Goal: Task Accomplishment & Management: Manage account settings

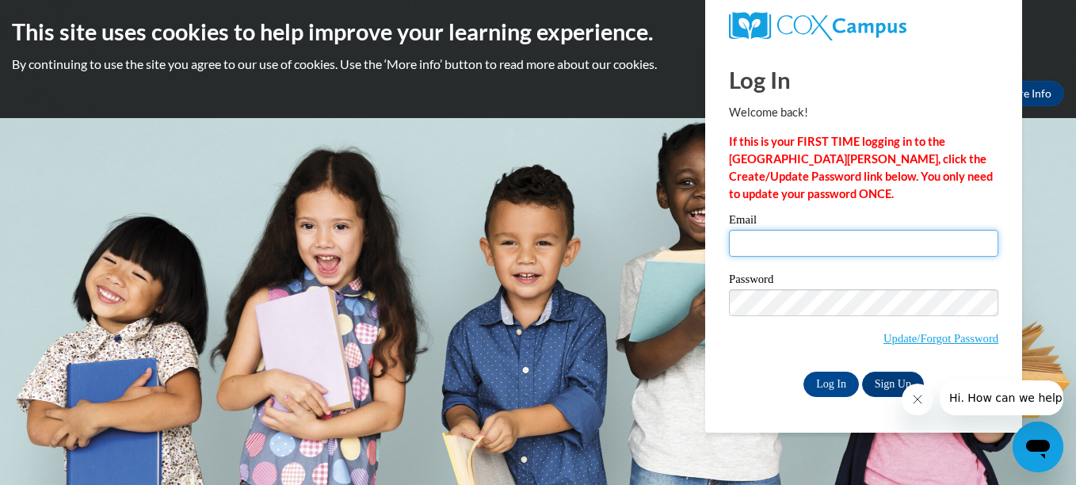
click at [762, 240] on input "Email" at bounding box center [863, 243] width 269 height 27
type input "utikiewilliams"
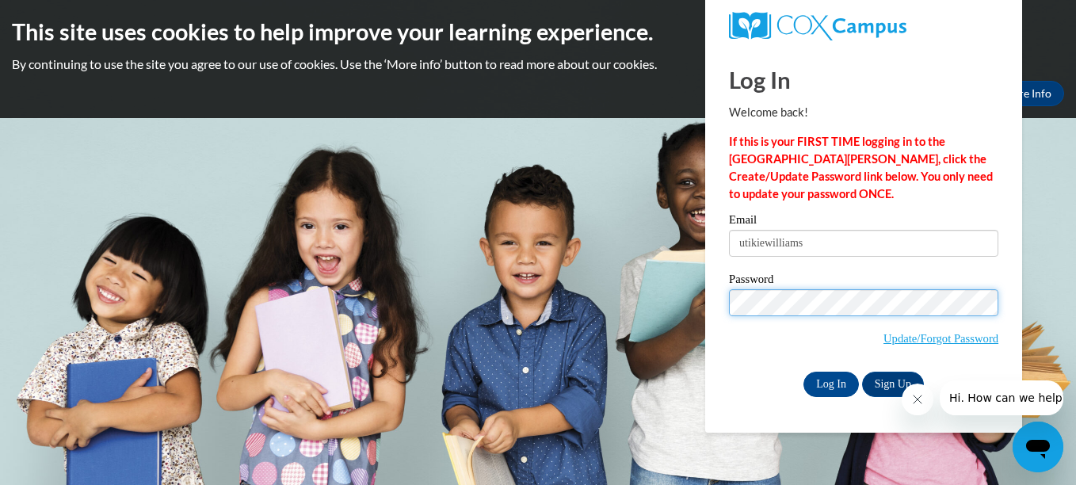
click at [804, 372] on input "Log In" at bounding box center [831, 384] width 55 height 25
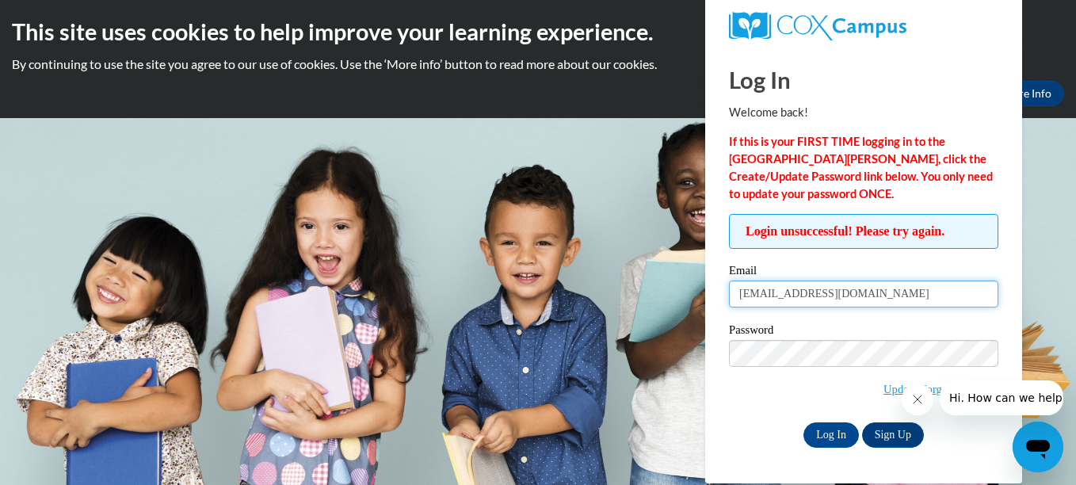
type input "utikiewilliams@yahoo.com"
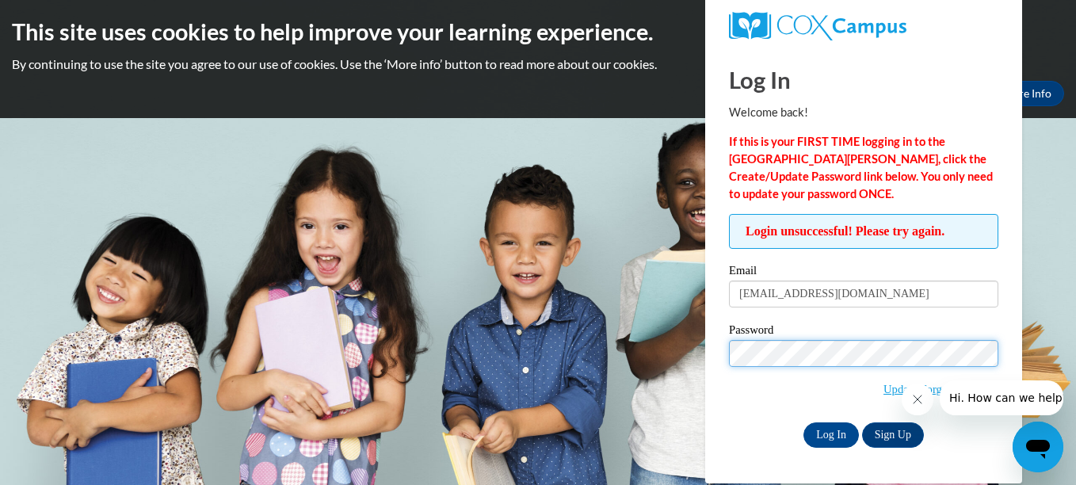
click at [804, 422] on input "Log In" at bounding box center [831, 434] width 55 height 25
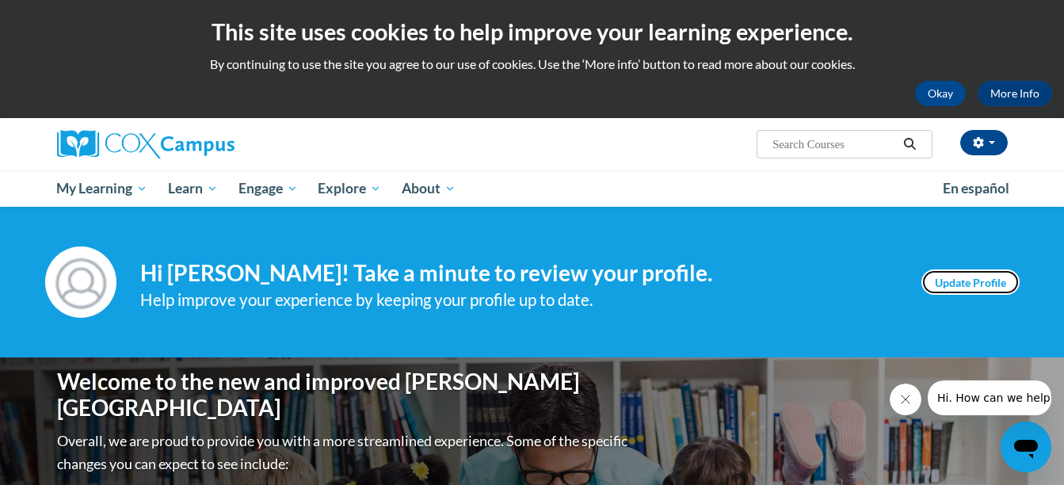
click at [951, 280] on link "Update Profile" at bounding box center [971, 281] width 98 height 25
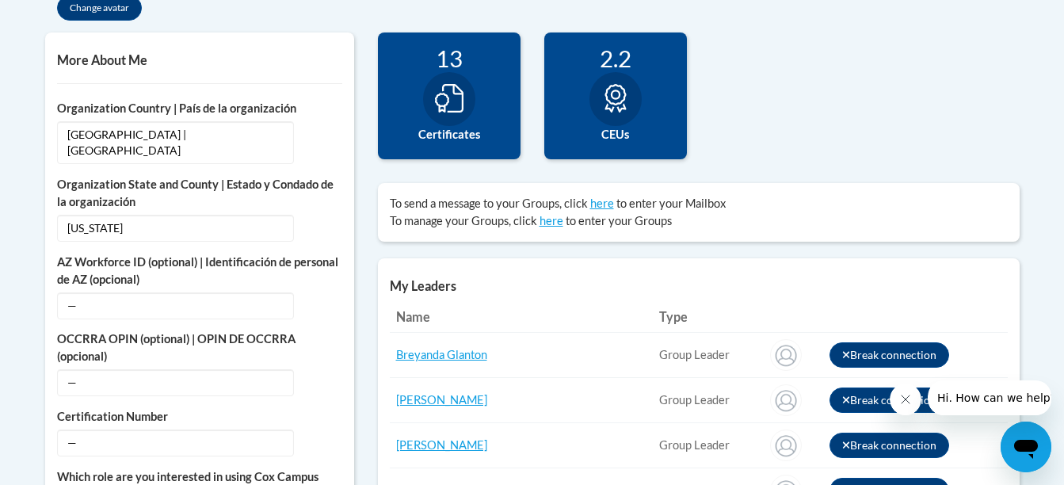
scroll to position [571, 0]
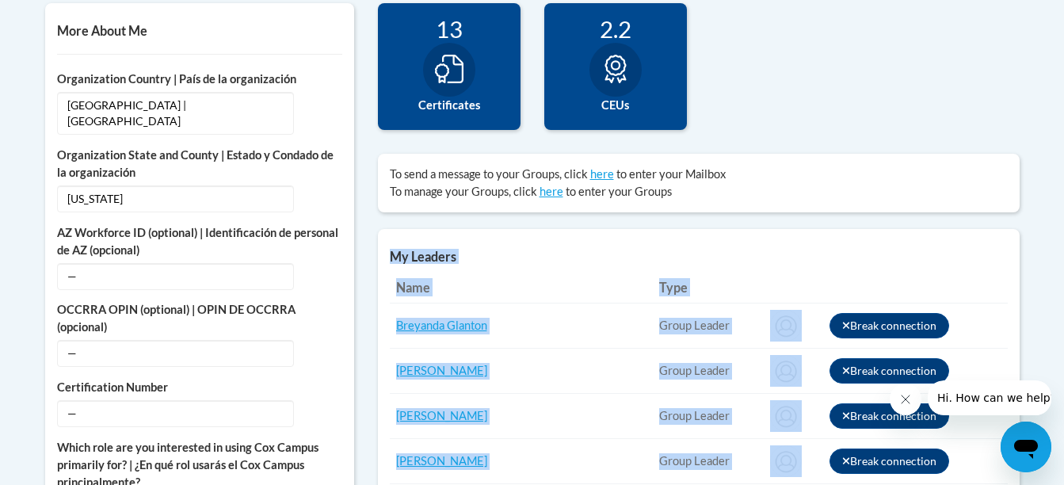
drag, startPoint x: 1064, startPoint y: 216, endPoint x: 1056, endPoint y: 343, distance: 127.8
click at [1056, 343] on body "This site uses cookies to help improve your learning experience. By continuing …" at bounding box center [532, 439] width 1064 height 2020
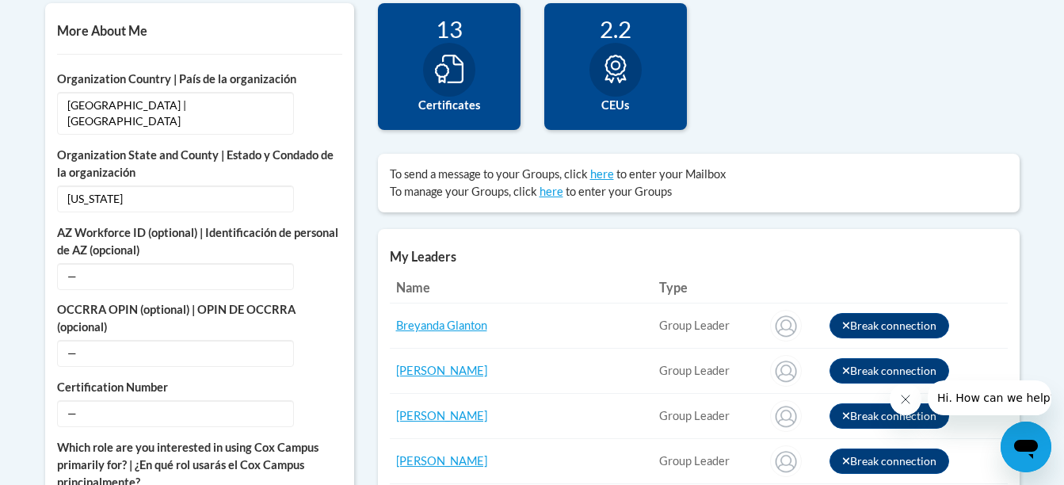
drag, startPoint x: 1056, startPoint y: 343, endPoint x: 988, endPoint y: 81, distance: 271.0
click at [988, 81] on div "120 Completions 13 Certificates 2.2 CEUs 0" at bounding box center [699, 78] width 666 height 151
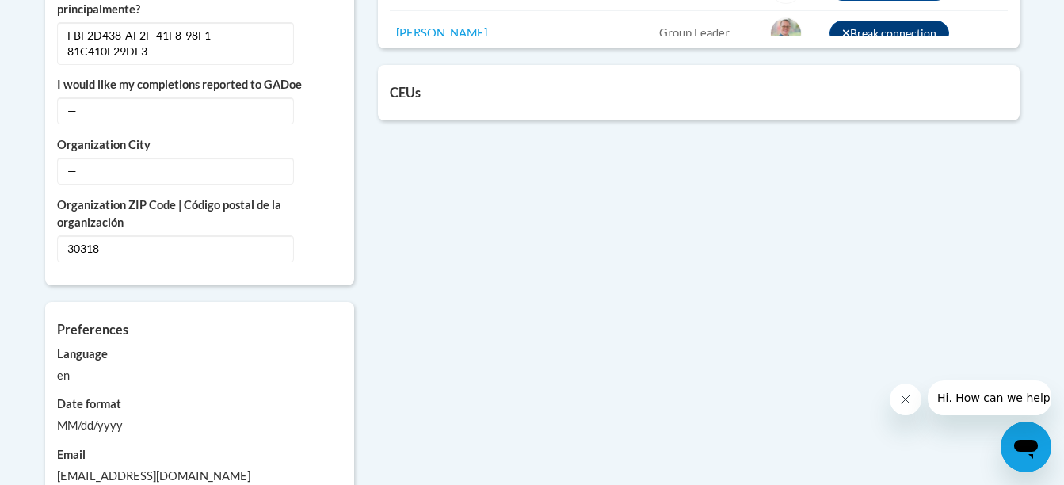
scroll to position [980, 0]
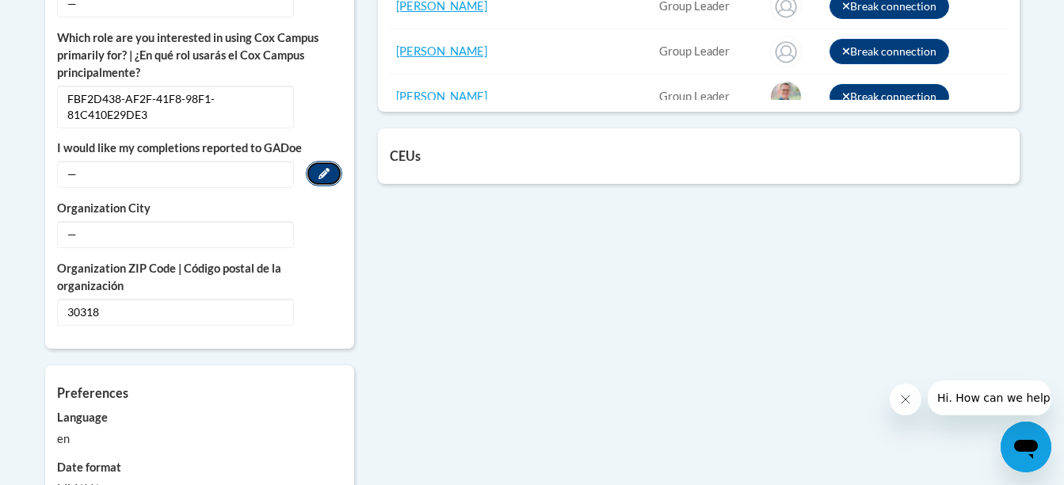
click at [319, 168] on icon "Custom profile fields" at bounding box center [324, 173] width 11 height 11
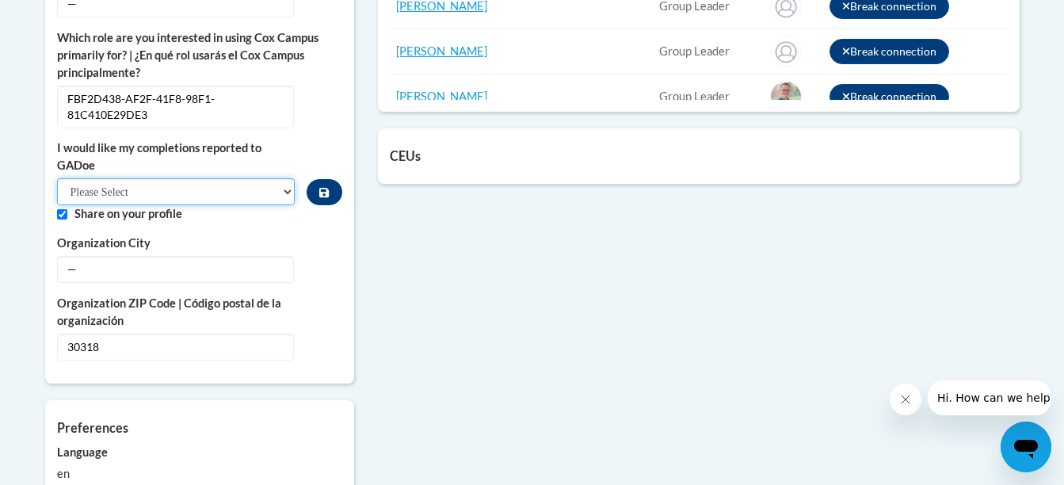
click at [285, 178] on select "Please Select Yes No" at bounding box center [176, 191] width 239 height 27
select select "603ba6f8-c7dd-435b-84cd-d4c8cfb77024"
click at [57, 178] on select "Please Select Yes No" at bounding box center [176, 191] width 239 height 27
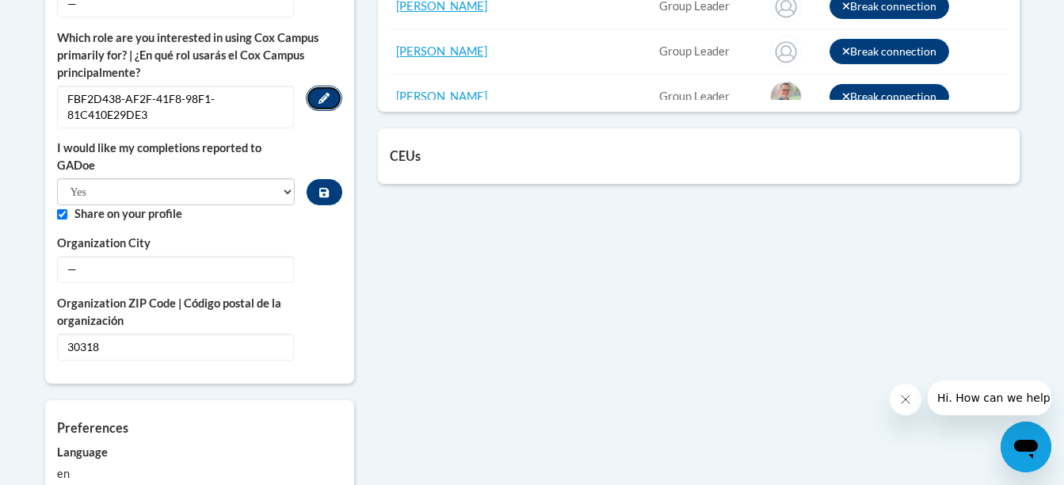
click at [332, 86] on button "Edit" at bounding box center [324, 98] width 36 height 25
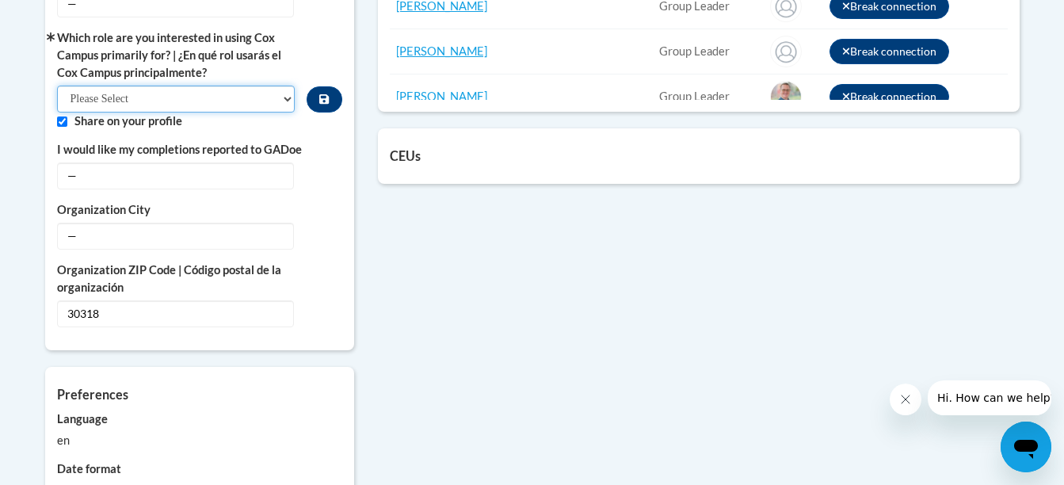
click at [283, 86] on select "Please Select College/University | Colegio/Universidad Community/Nonprofit Part…" at bounding box center [176, 99] width 239 height 27
select select "fbf2d438-af2f-41f8-98f1-81c410e29de3"
click at [57, 86] on select "Please Select College/University | Colegio/Universidad Community/Nonprofit Part…" at bounding box center [176, 99] width 239 height 27
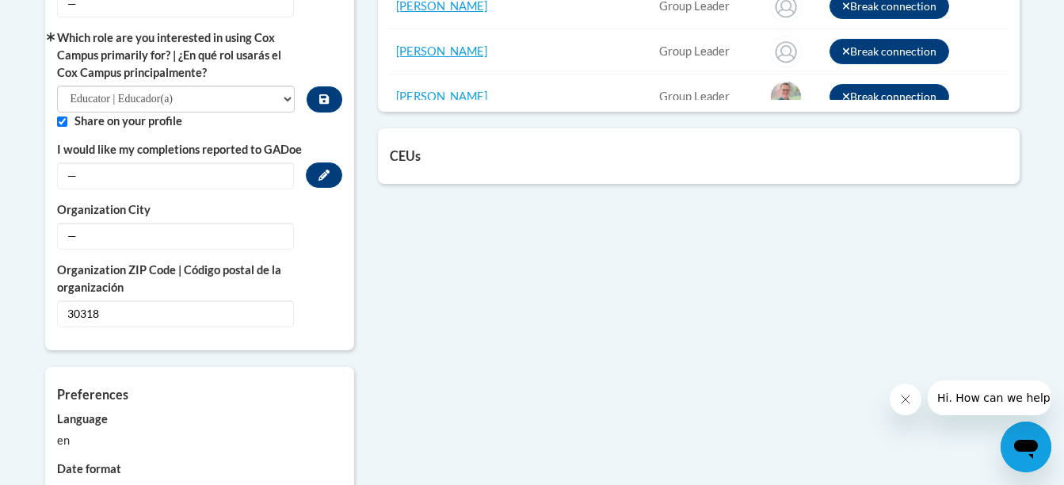
click at [287, 162] on span "—" at bounding box center [175, 175] width 237 height 27
click at [327, 170] on icon "Custom profile fields" at bounding box center [324, 175] width 11 height 11
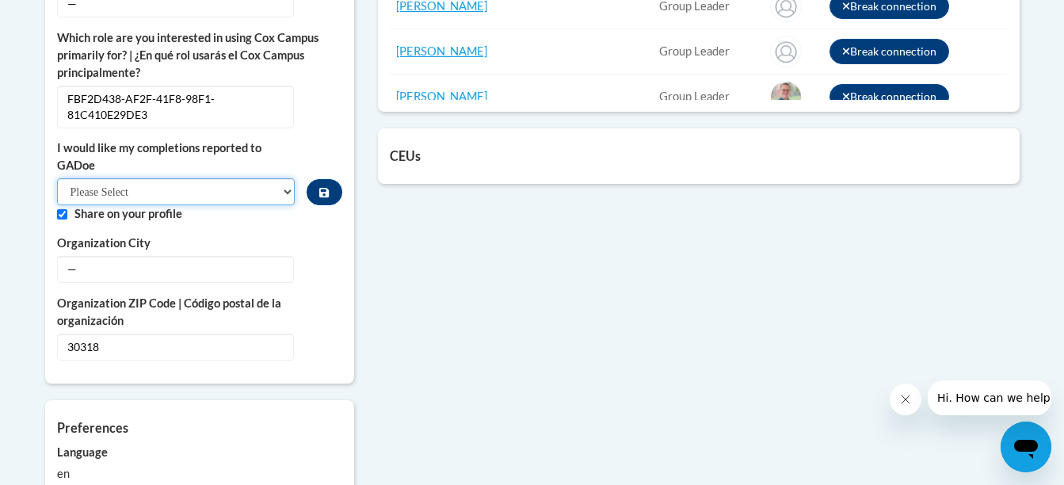
click at [285, 178] on select "Please Select Yes No" at bounding box center [176, 191] width 239 height 27
select select "603ba6f8-c7dd-435b-84cd-d4c8cfb77024"
click at [57, 178] on select "Please Select Yes No" at bounding box center [176, 191] width 239 height 27
click at [319, 263] on icon "Custom profile fields" at bounding box center [324, 268] width 11 height 11
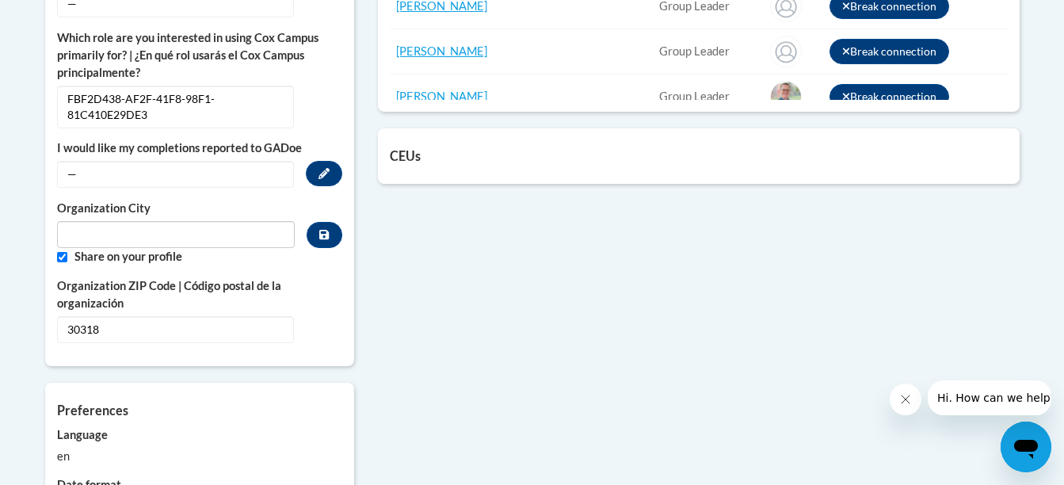
click at [283, 161] on span "—" at bounding box center [175, 174] width 237 height 27
click at [318, 161] on button "Edit" at bounding box center [324, 173] width 36 height 25
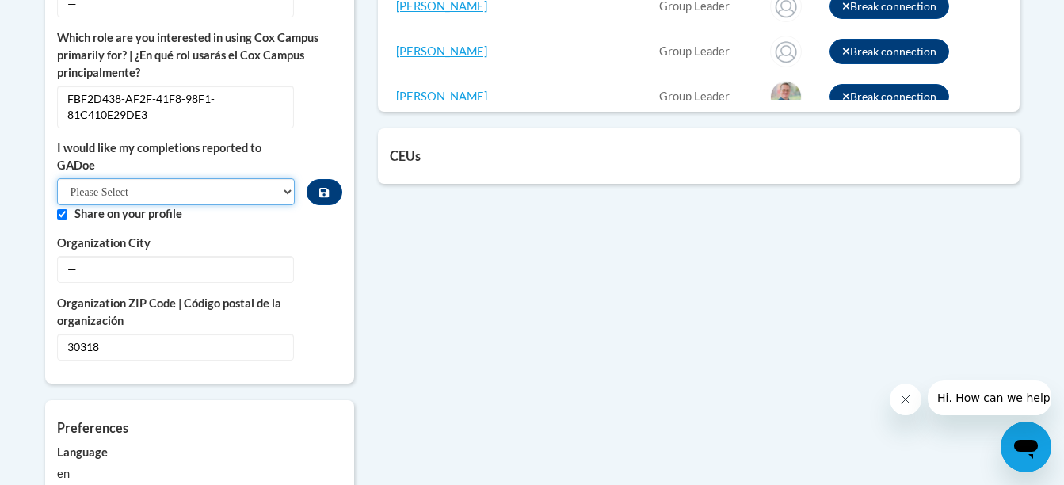
click at [285, 178] on select "Please Select Yes No" at bounding box center [176, 191] width 239 height 27
select select "603ba6f8-c7dd-435b-84cd-d4c8cfb77024"
click at [57, 178] on select "Please Select Yes No" at bounding box center [176, 191] width 239 height 27
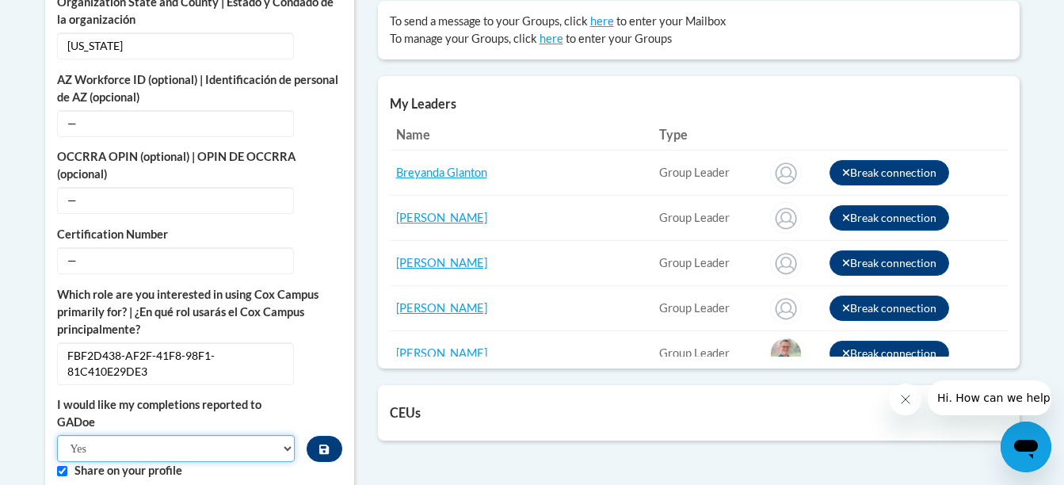
scroll to position [728, 0]
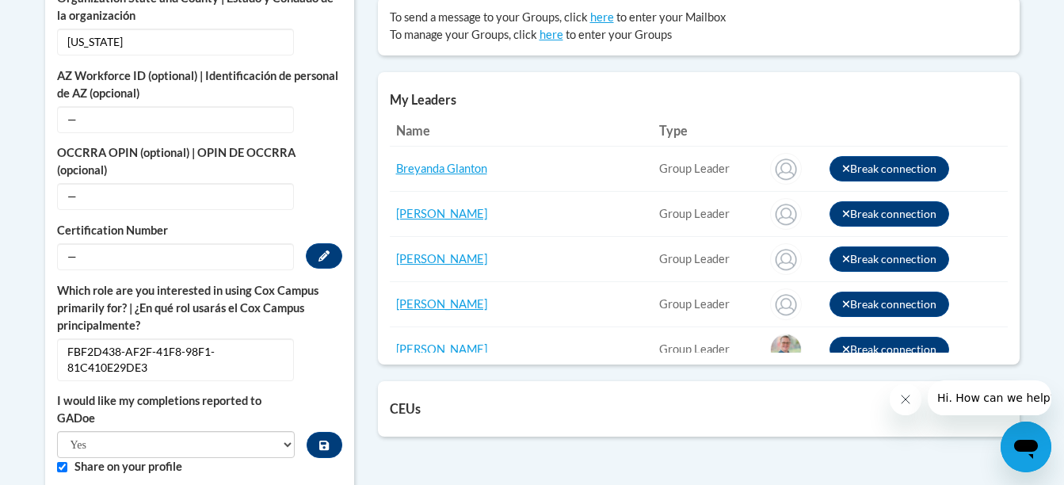
click at [115, 243] on span "—" at bounding box center [175, 256] width 237 height 27
click at [331, 246] on button "Edit" at bounding box center [324, 255] width 36 height 25
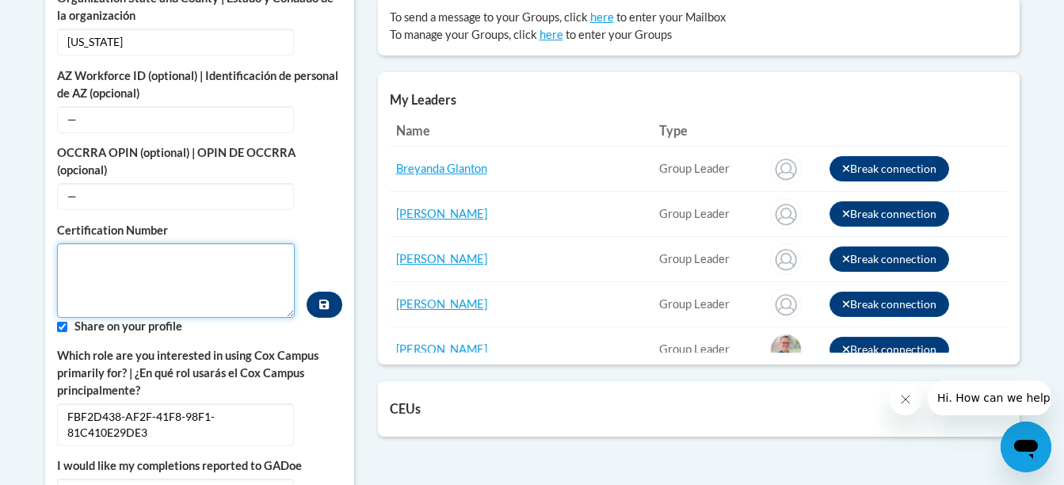
click at [153, 243] on textarea "Custom profile fields" at bounding box center [176, 280] width 239 height 75
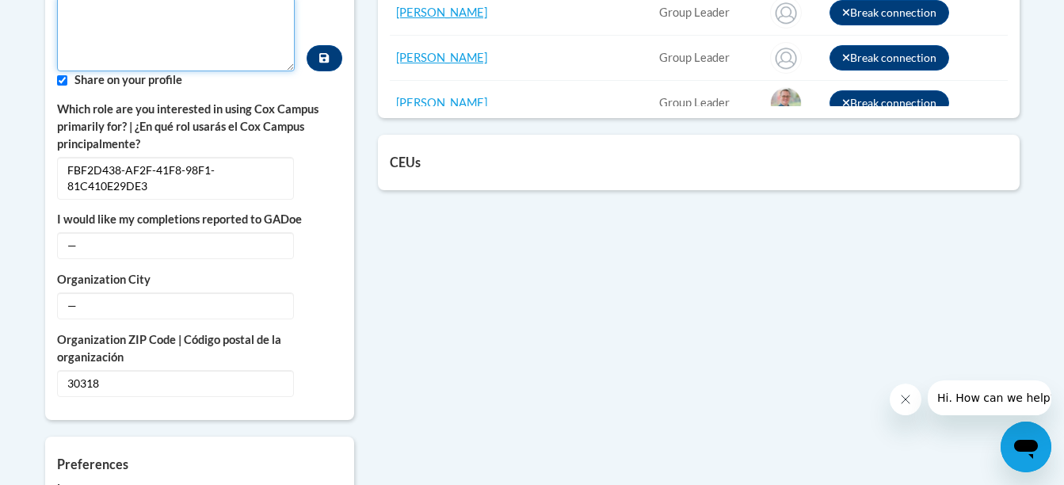
scroll to position [981, 0]
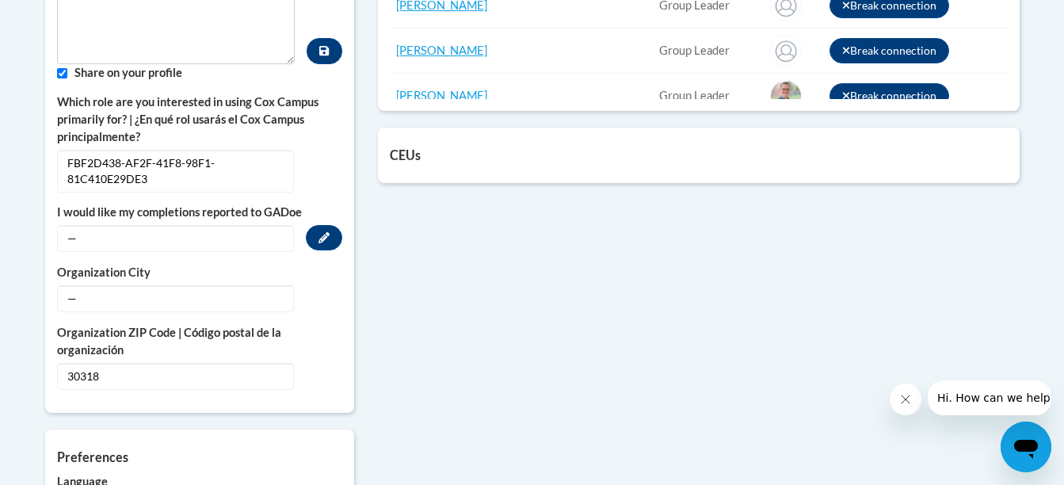
click at [257, 225] on span "—" at bounding box center [175, 238] width 237 height 27
click at [332, 225] on button "Edit" at bounding box center [324, 237] width 36 height 25
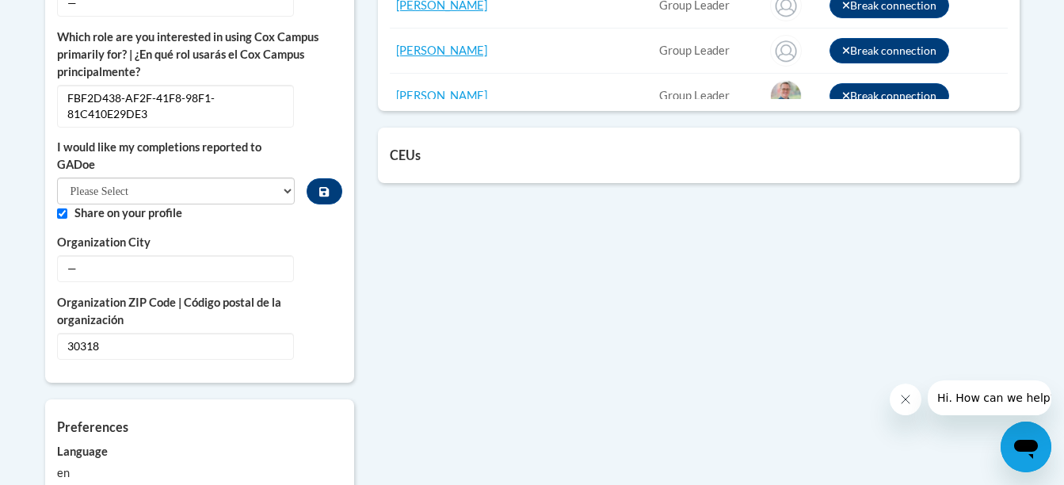
scroll to position [1030, 0]
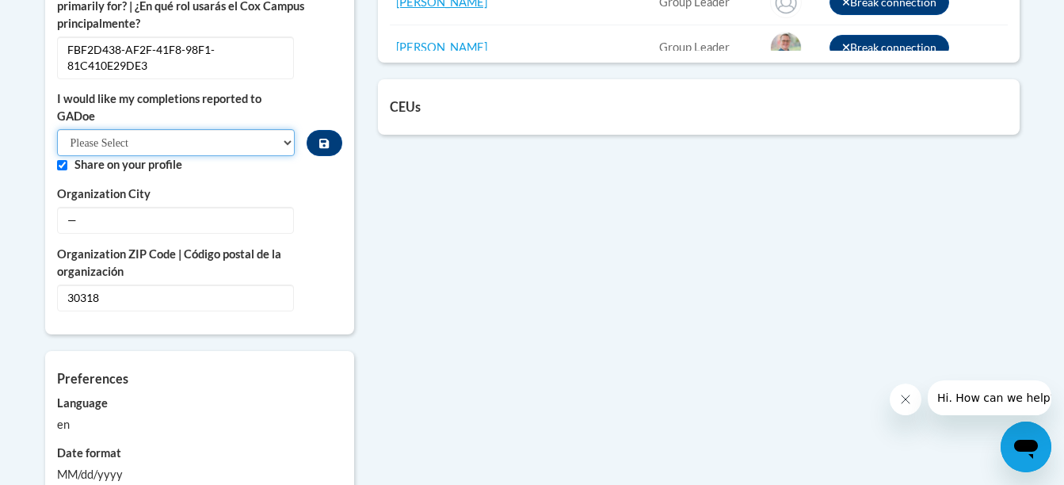
click at [282, 129] on select "Please Select Yes No" at bounding box center [176, 142] width 239 height 27
select select "603ba6f8-c7dd-435b-84cd-d4c8cfb77024"
click at [57, 129] on select "Please Select Yes No" at bounding box center [176, 142] width 239 height 27
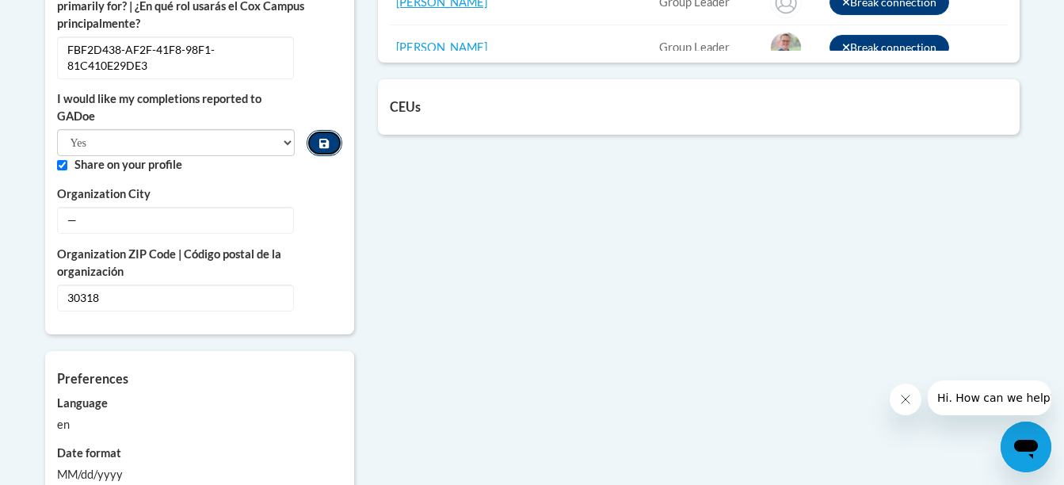
click at [324, 139] on icon "Custom profile fields" at bounding box center [324, 144] width 10 height 10
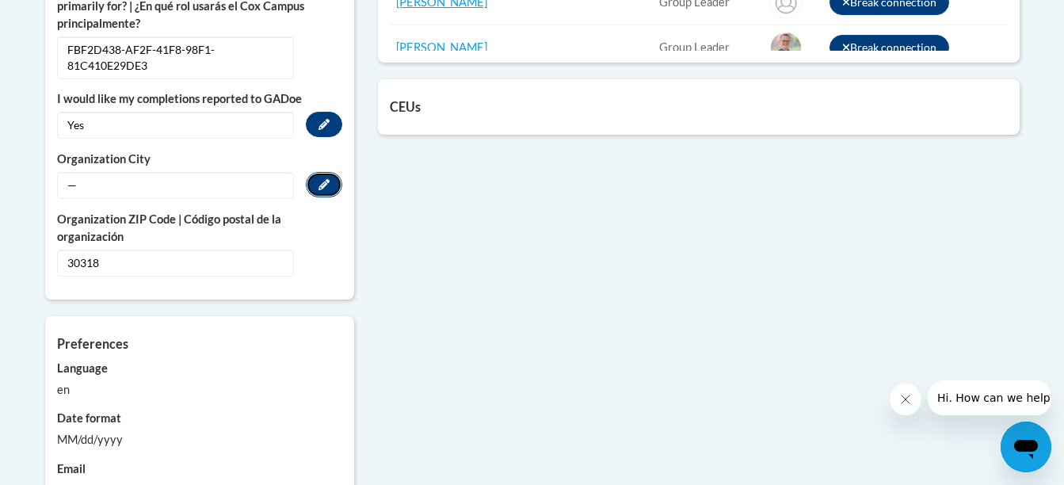
click at [314, 172] on button "Edit" at bounding box center [324, 184] width 36 height 25
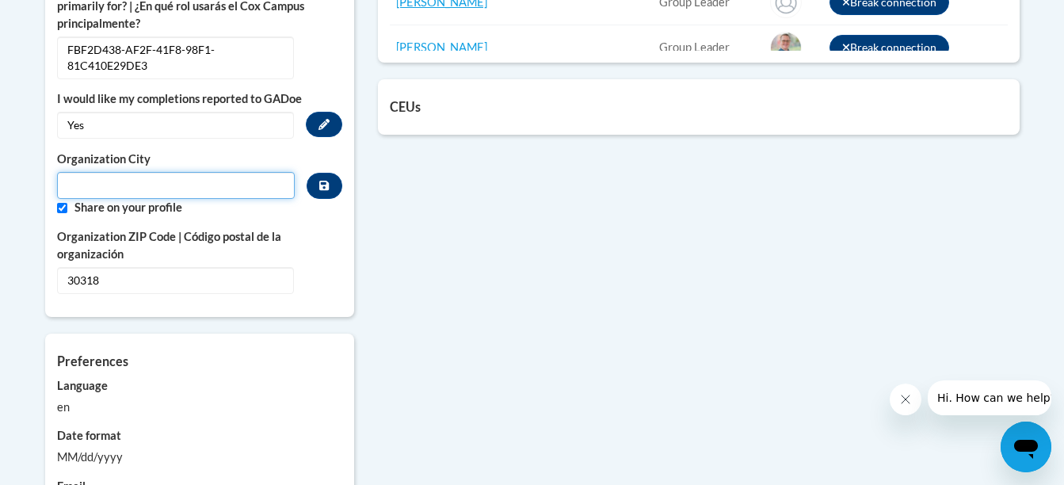
click at [261, 172] on input "Metadata input" at bounding box center [176, 185] width 239 height 27
type input "[GEOGRAPHIC_DATA]"
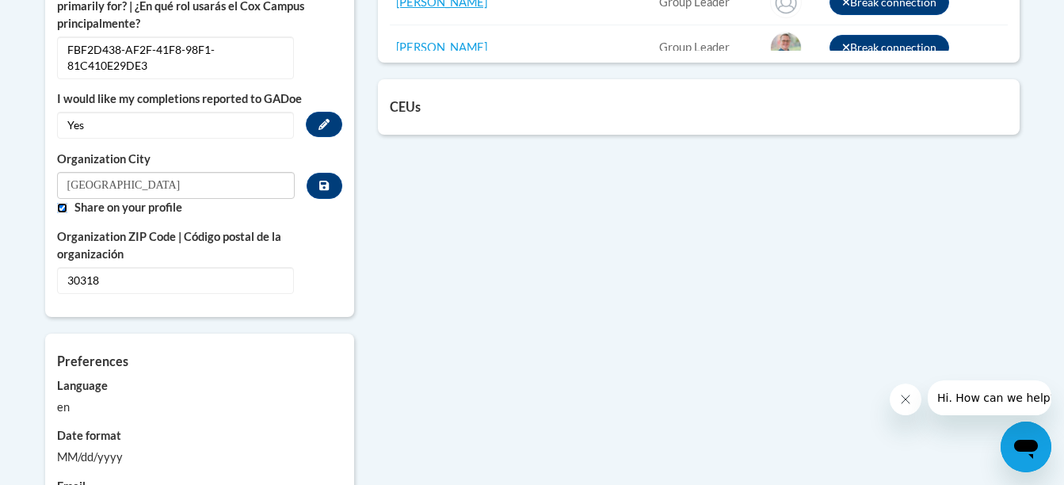
click at [60, 203] on input "Custom profile fields" at bounding box center [62, 208] width 10 height 10
checkbox input "false"
click at [318, 173] on button "Custom profile fields" at bounding box center [324, 186] width 35 height 26
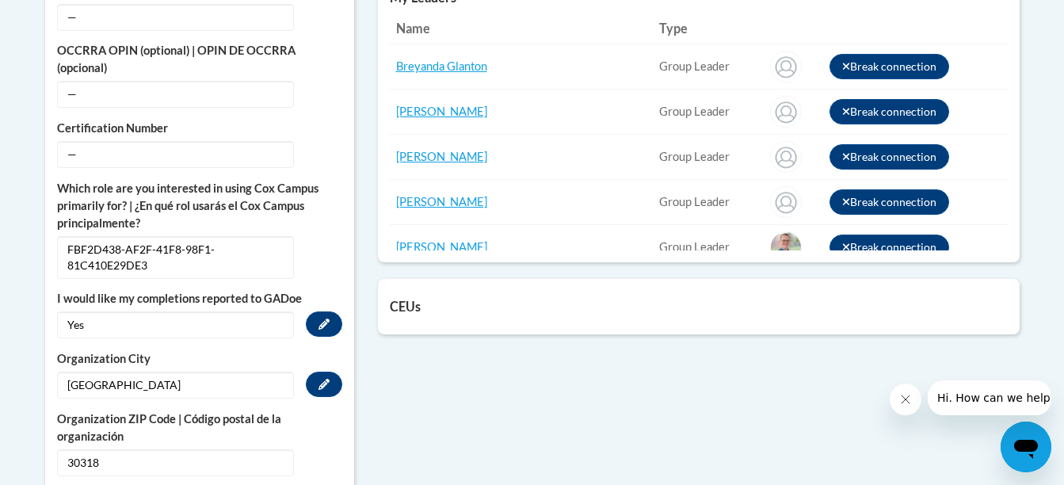
scroll to position [826, 0]
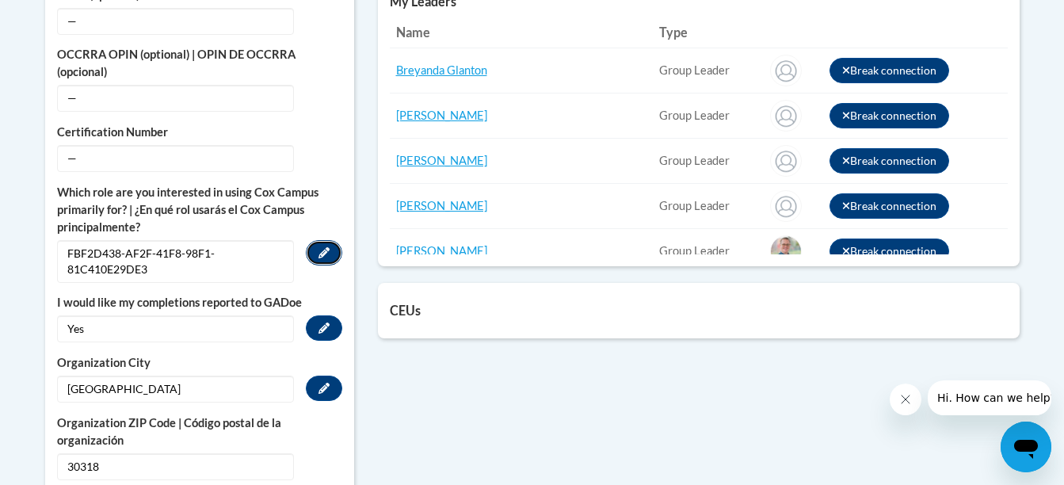
click at [320, 247] on icon "Custom profile fields" at bounding box center [324, 252] width 11 height 11
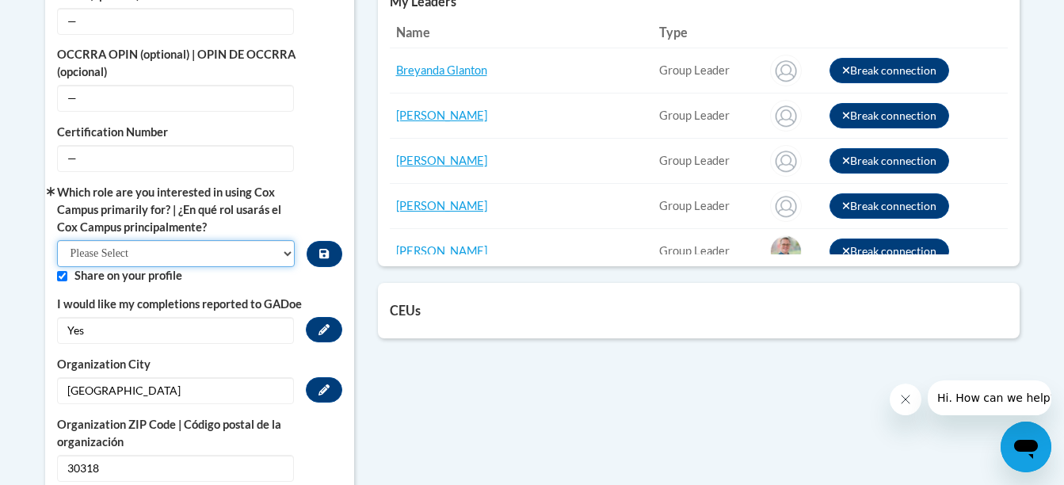
click at [288, 240] on select "Please Select College/University | Colegio/Universidad Community/Nonprofit Part…" at bounding box center [176, 253] width 239 height 27
select select "fbf2d438-af2f-41f8-98f1-81c410e29de3"
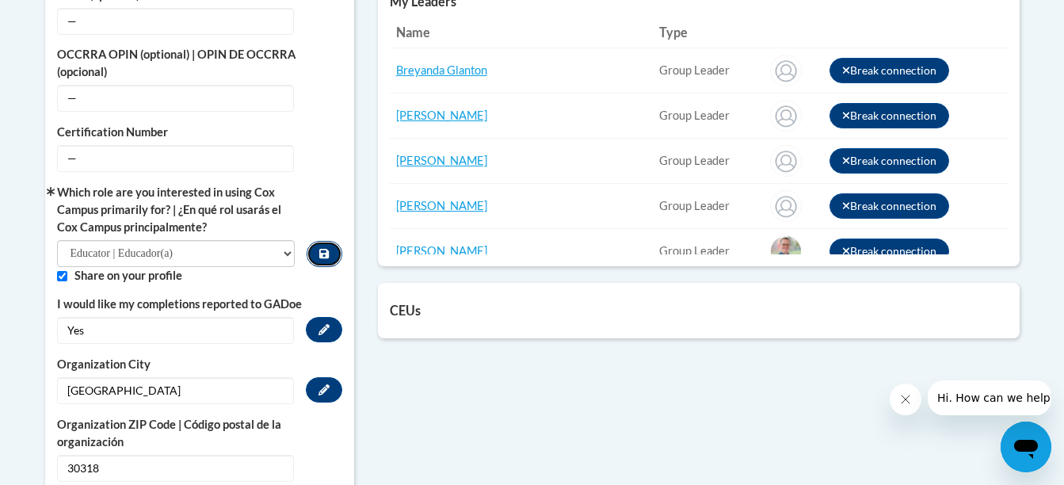
click at [327, 248] on icon "Custom profile fields" at bounding box center [324, 253] width 10 height 11
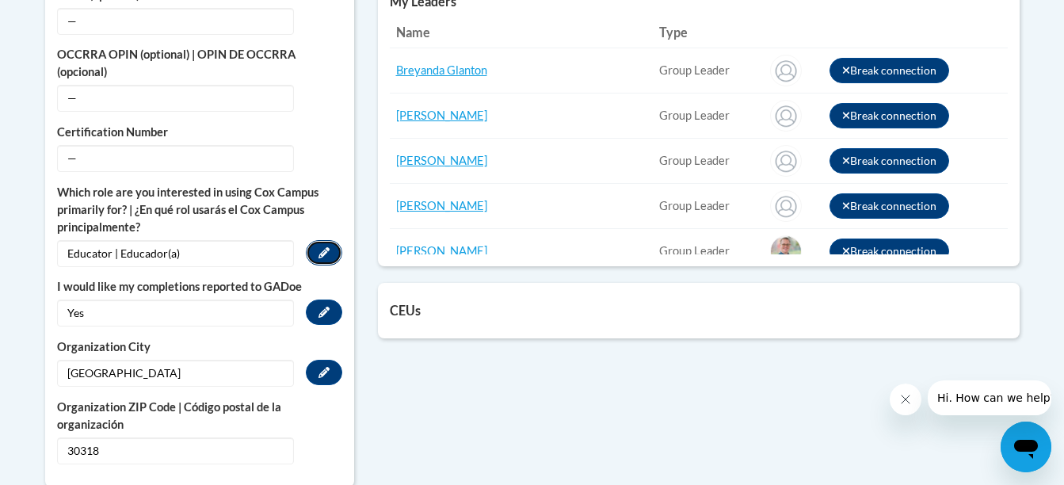
click at [324, 240] on button "Edit" at bounding box center [324, 252] width 36 height 25
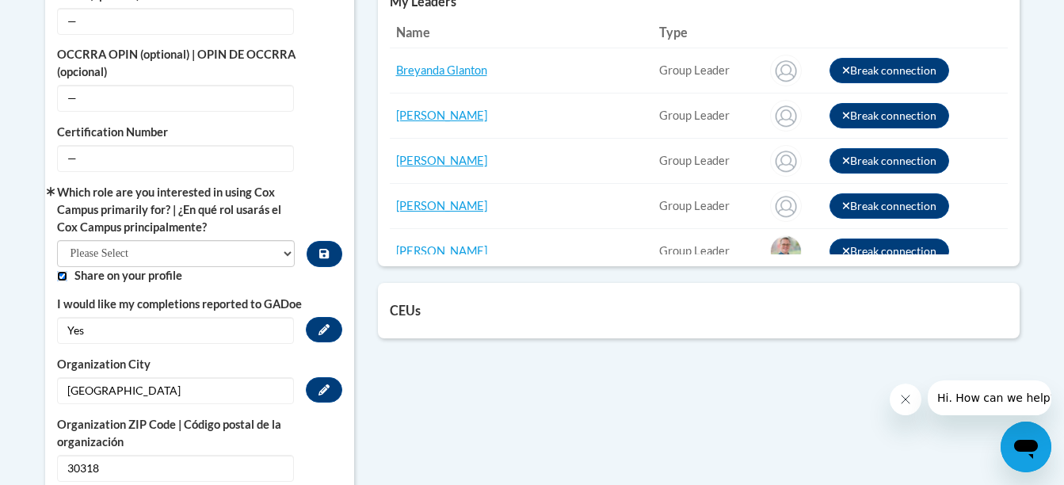
click at [63, 271] on input "Custom profile fields" at bounding box center [62, 276] width 10 height 10
checkbox input "false"
click at [320, 249] on icon "Custom profile fields" at bounding box center [324, 254] width 10 height 10
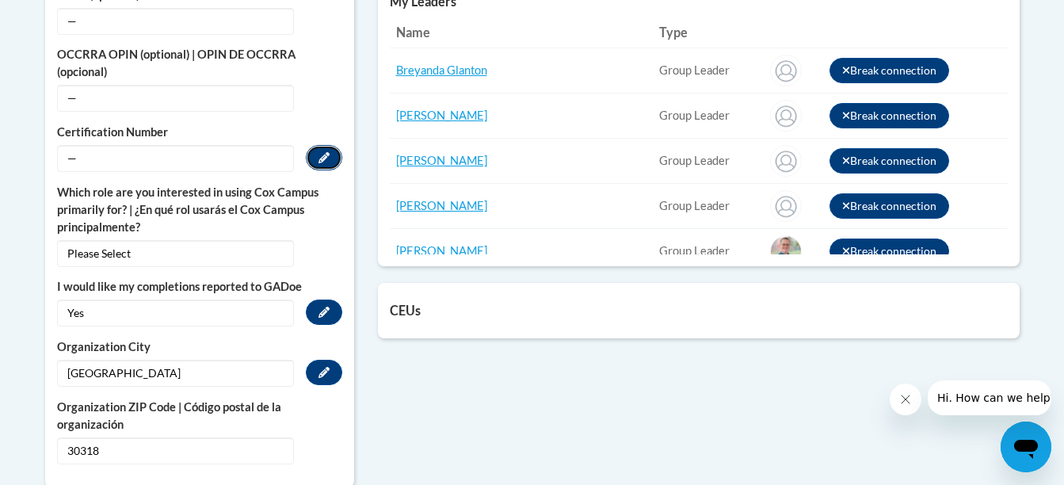
click at [314, 145] on button "Edit" at bounding box center [324, 157] width 36 height 25
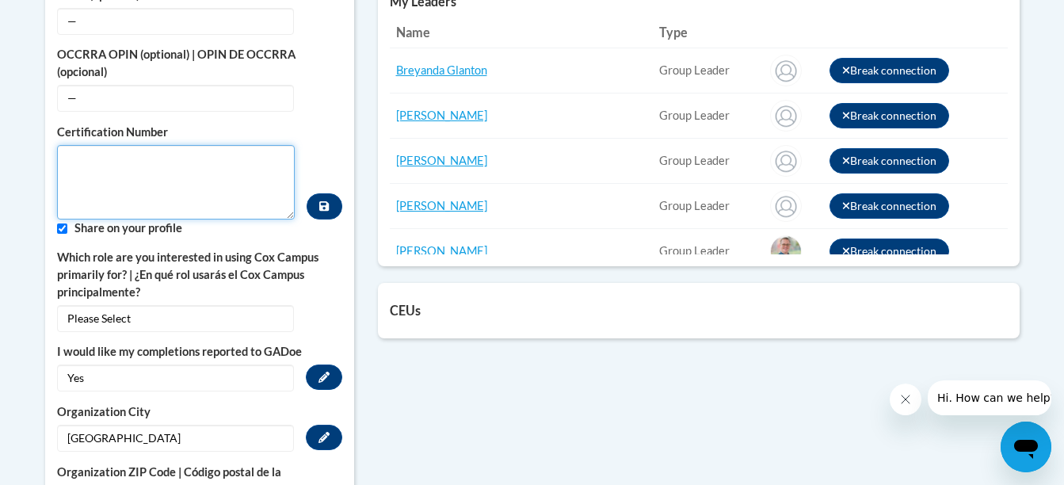
click at [77, 145] on textarea "Custom profile fields" at bounding box center [176, 182] width 239 height 75
type textarea "17685"
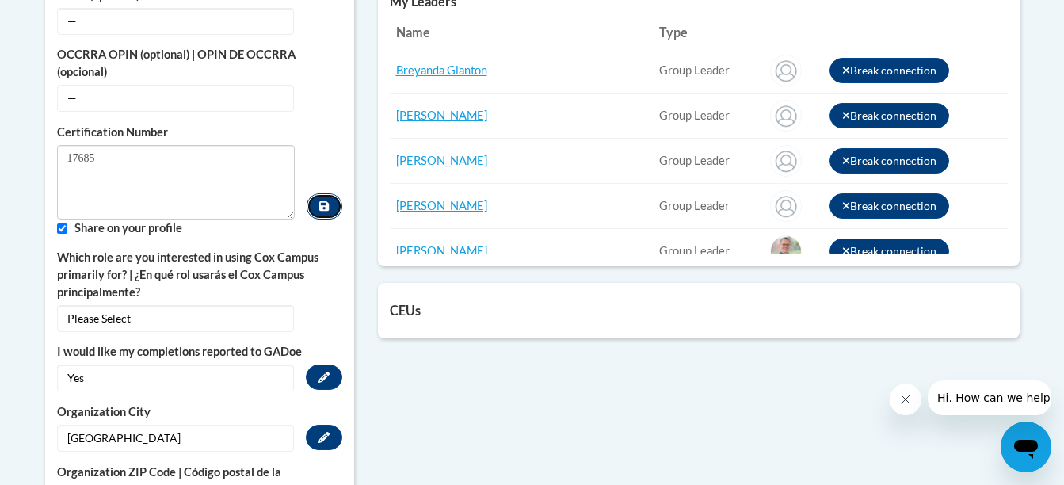
click at [327, 201] on icon "Custom profile fields" at bounding box center [324, 206] width 10 height 11
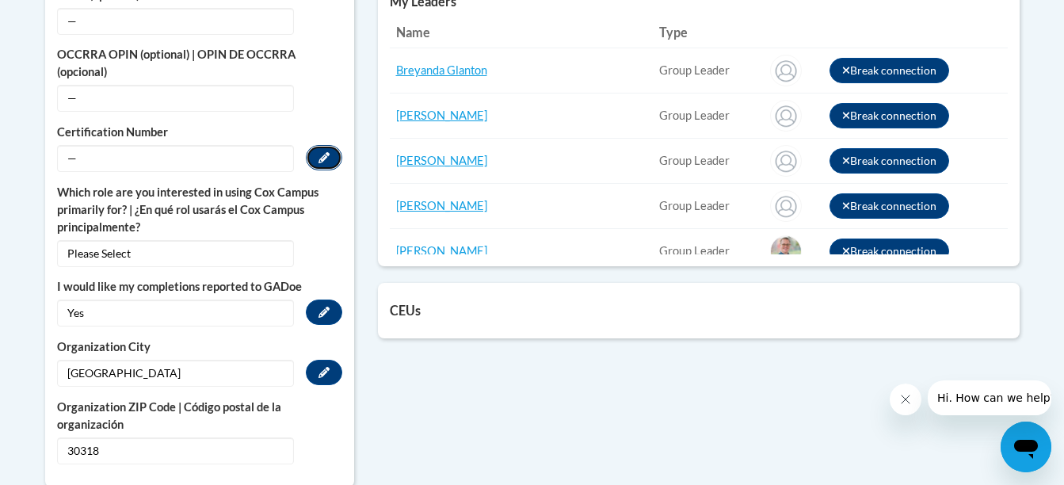
click at [324, 152] on icon "Custom profile fields" at bounding box center [324, 157] width 11 height 11
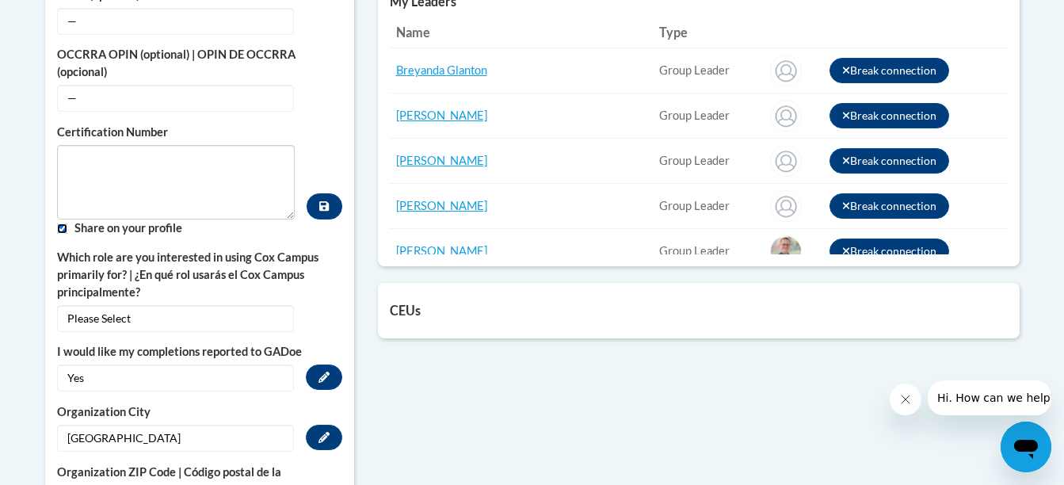
click at [59, 224] on input "Custom profile fields" at bounding box center [62, 229] width 10 height 10
checkbox input "false"
click at [322, 124] on div "Certification Number" at bounding box center [199, 172] width 285 height 96
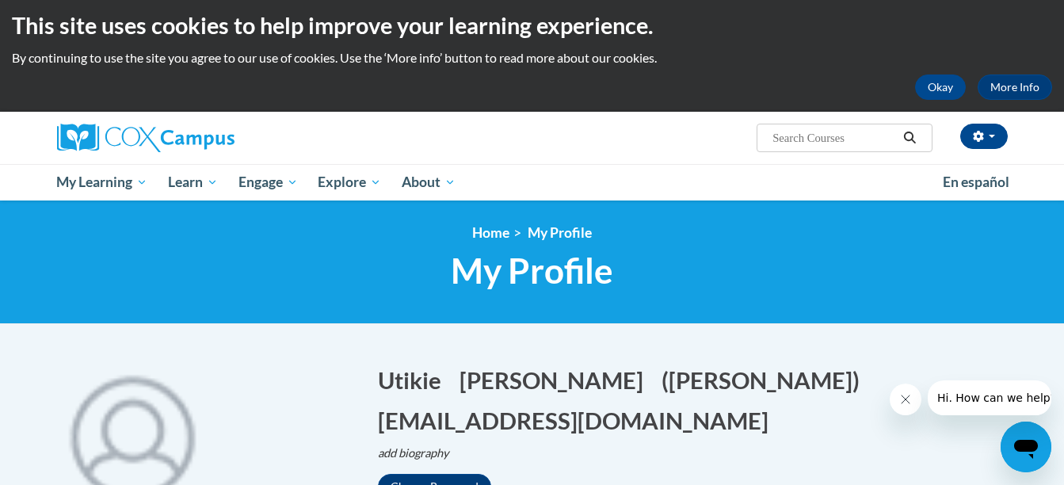
scroll to position [0, 0]
